Goal: Complete application form

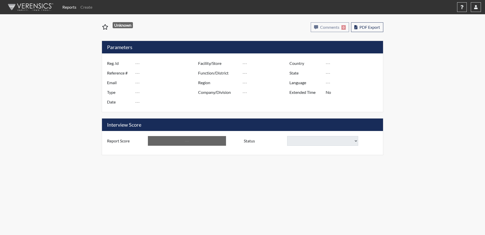
type input "[PERSON_NAME] 8101"
type input "51184"
type input "[EMAIL_ADDRESS][DOMAIN_NAME]"
type input "Corrections Pre-Employment"
type input "[DATE]"
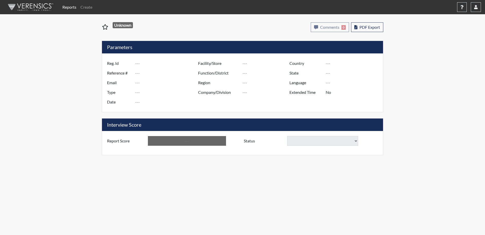
type input "[PERSON_NAME]"
type input "[GEOGRAPHIC_DATA]"
type input "[US_STATE]"
type input "English"
type input "Yes"
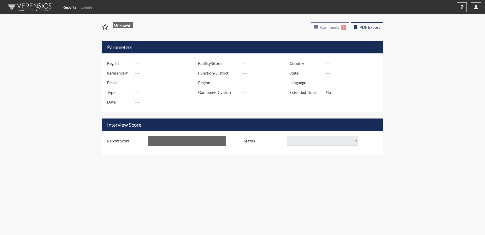
type input "Above Conditions"
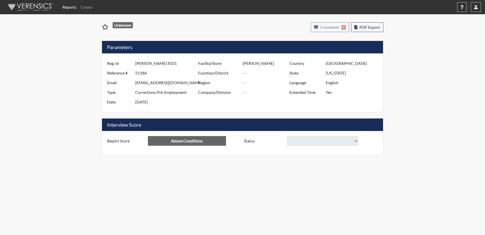
select select
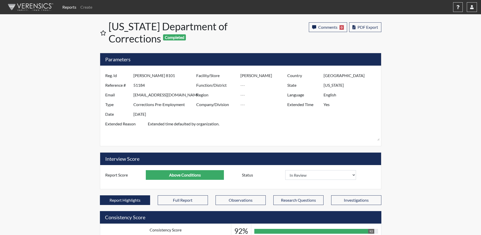
scroll to position [84, 211]
select select
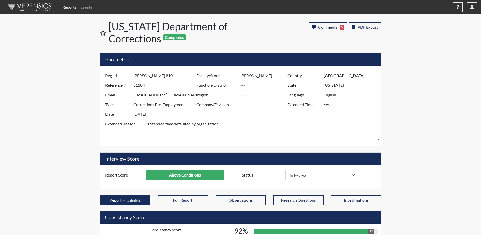
select select
